Goal: Information Seeking & Learning: Find specific fact

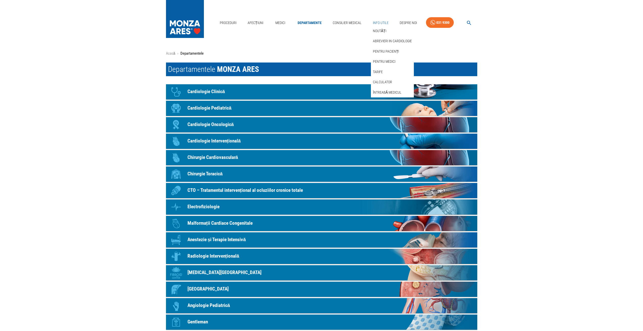
click at [384, 24] on link "Info Utile" at bounding box center [381, 23] width 20 height 10
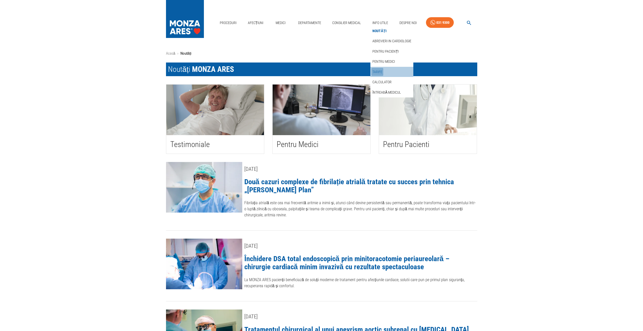
click at [382, 71] on link "Tarife" at bounding box center [378, 72] width 12 height 8
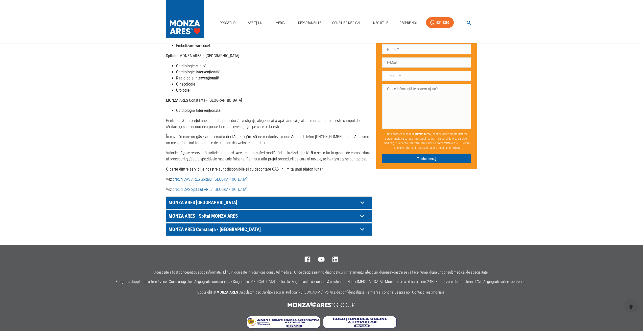
scroll to position [165, 0]
click at [258, 198] on p "MONZA ARES [GEOGRAPHIC_DATA]" at bounding box center [262, 202] width 191 height 8
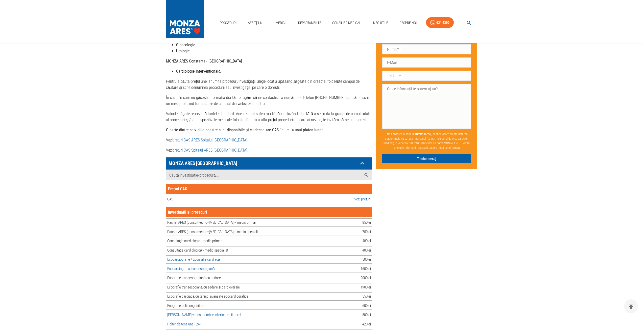
scroll to position [209, 0]
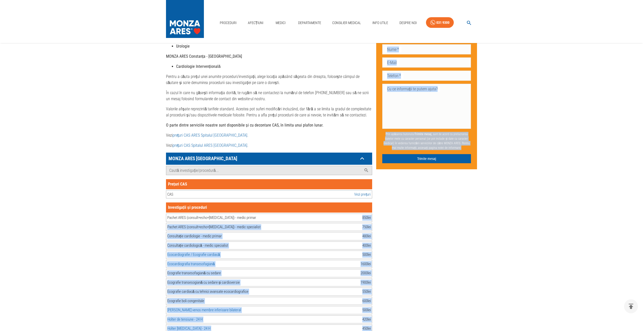
drag, startPoint x: 361, startPoint y: 212, endPoint x: 376, endPoint y: 213, distance: 14.7
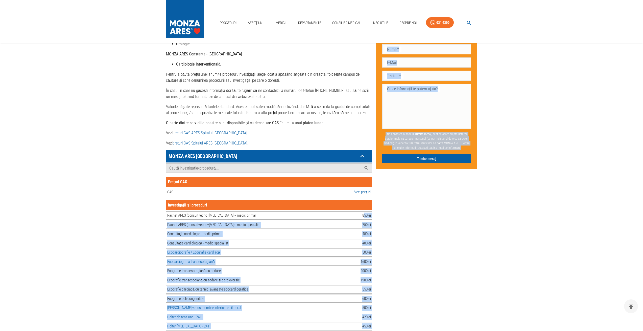
drag, startPoint x: 363, startPoint y: 211, endPoint x: 373, endPoint y: 211, distance: 10.1
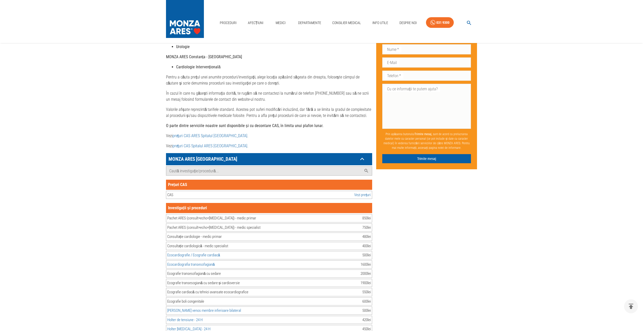
drag, startPoint x: 361, startPoint y: 213, endPoint x: 368, endPoint y: 212, distance: 6.9
click at [368, 214] on div "Pachet ARES (consult+echo+[MEDICAL_DATA]) - medic primar 850 lei" at bounding box center [269, 218] width 206 height 8
click at [347, 214] on div "Pachet ARES (consult+echo+[MEDICAL_DATA]) - medic primar 850 lei" at bounding box center [269, 218] width 206 height 8
drag, startPoint x: 361, startPoint y: 212, endPoint x: 369, endPoint y: 212, distance: 8.1
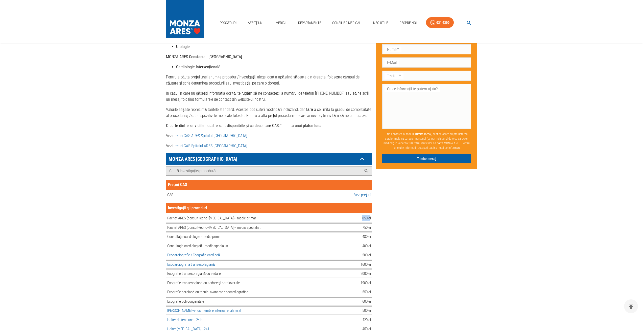
click at [369, 214] on div "Pachet ARES (consult+echo+[MEDICAL_DATA]) - medic primar 850 lei" at bounding box center [269, 218] width 206 height 8
drag, startPoint x: 235, startPoint y: 211, endPoint x: 167, endPoint y: 213, distance: 67.3
click at [167, 214] on div "Pachet ARES (consult+echo+[MEDICAL_DATA]) - medic primar 850 lei" at bounding box center [269, 218] width 206 height 8
